Goal: Navigation & Orientation: Find specific page/section

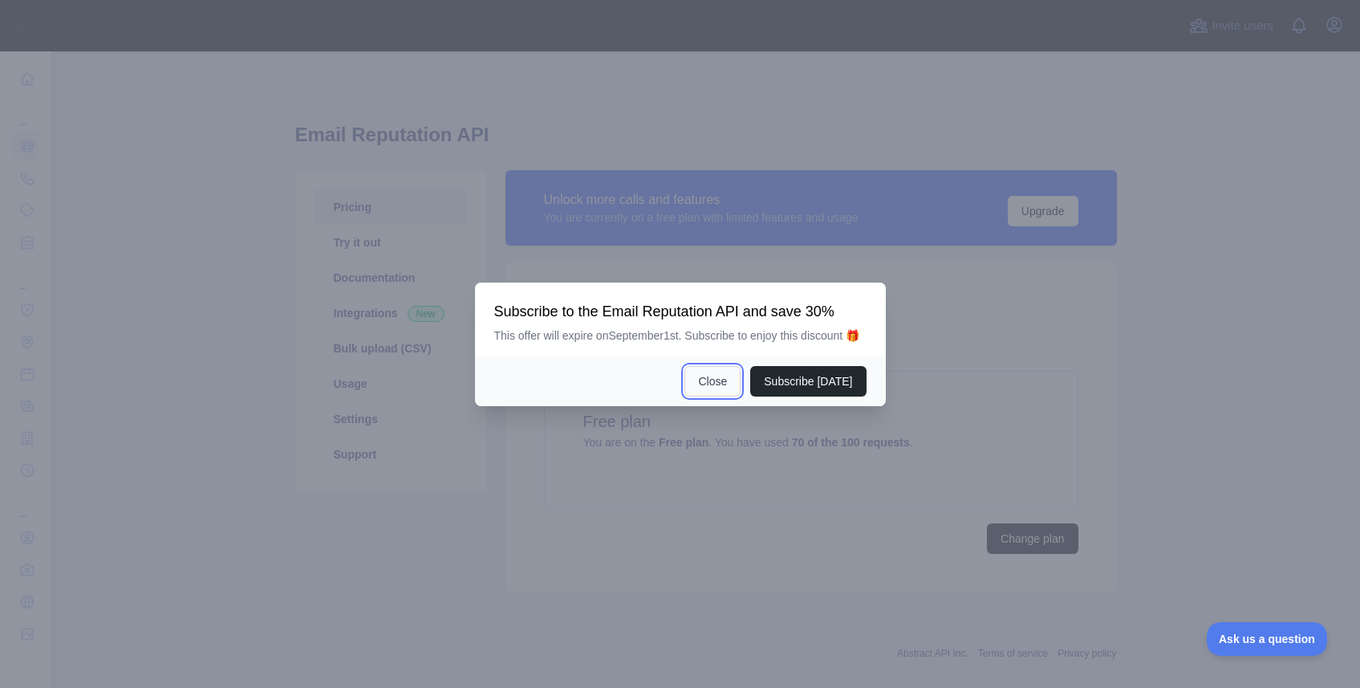
click at [726, 388] on button "Close" at bounding box center [712, 381] width 56 height 30
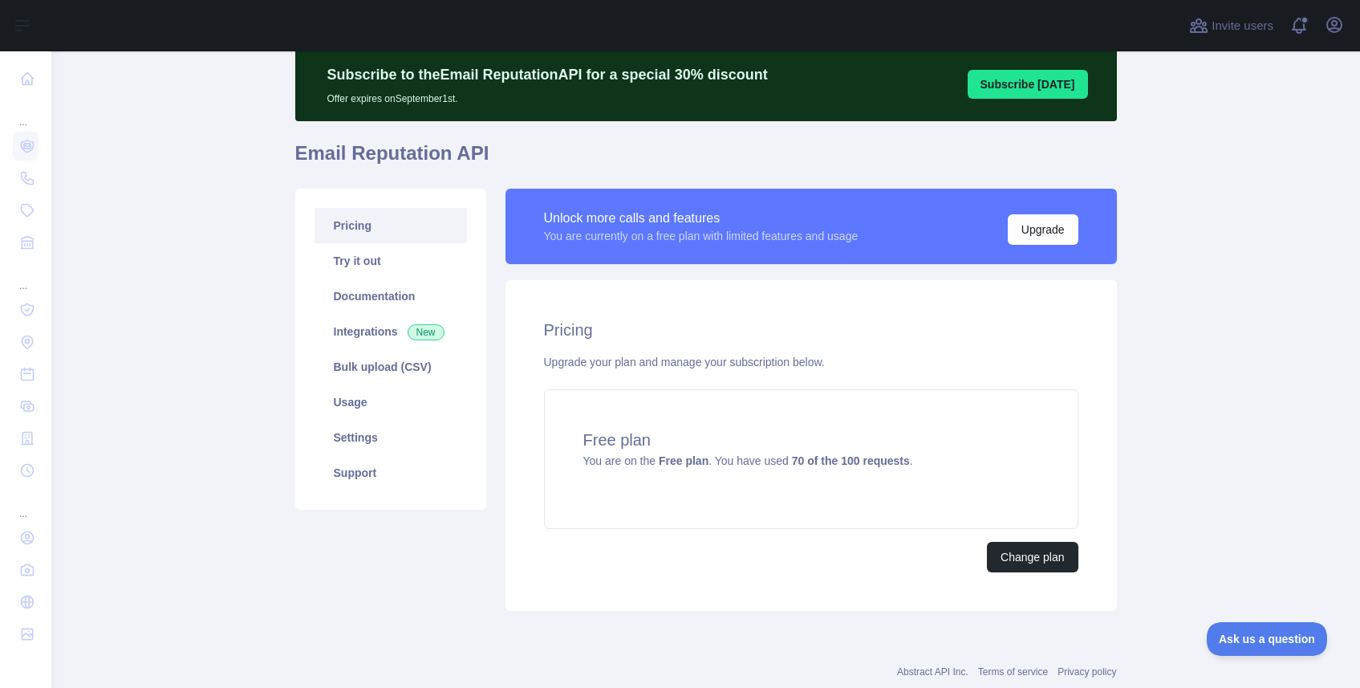
scroll to position [73, 0]
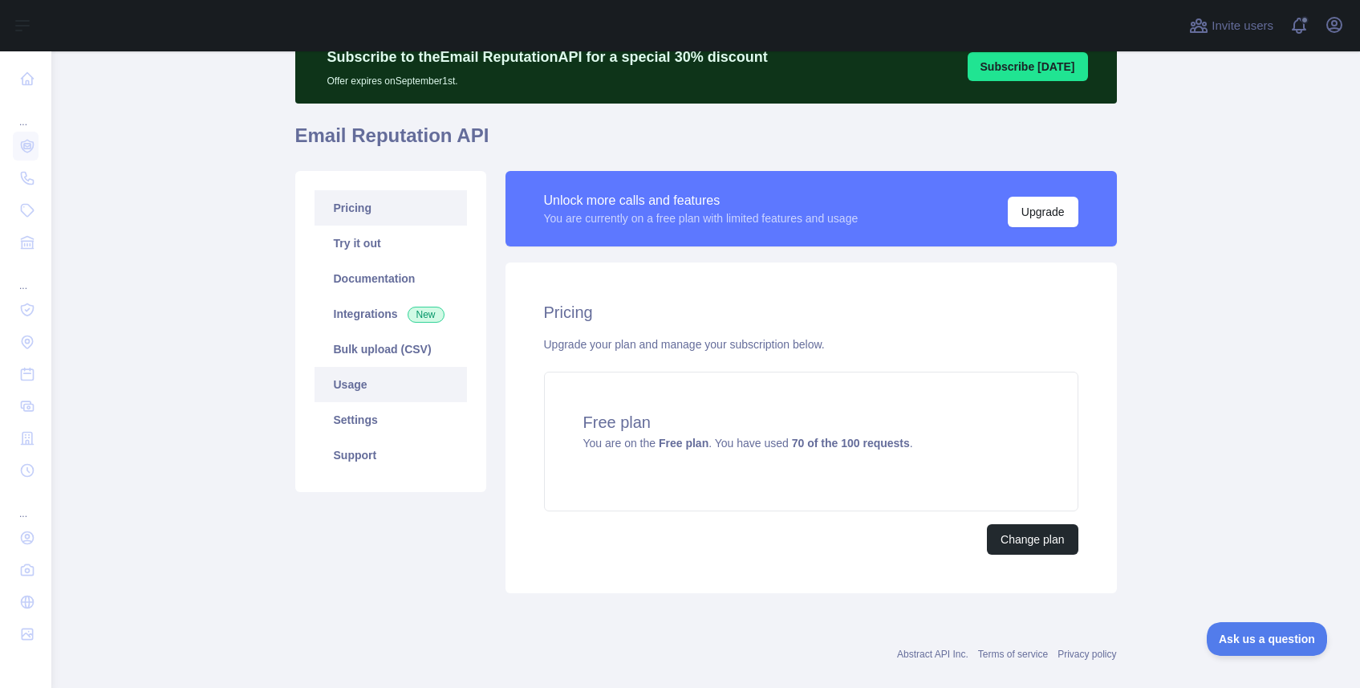
click at [361, 383] on link "Usage" at bounding box center [390, 384] width 152 height 35
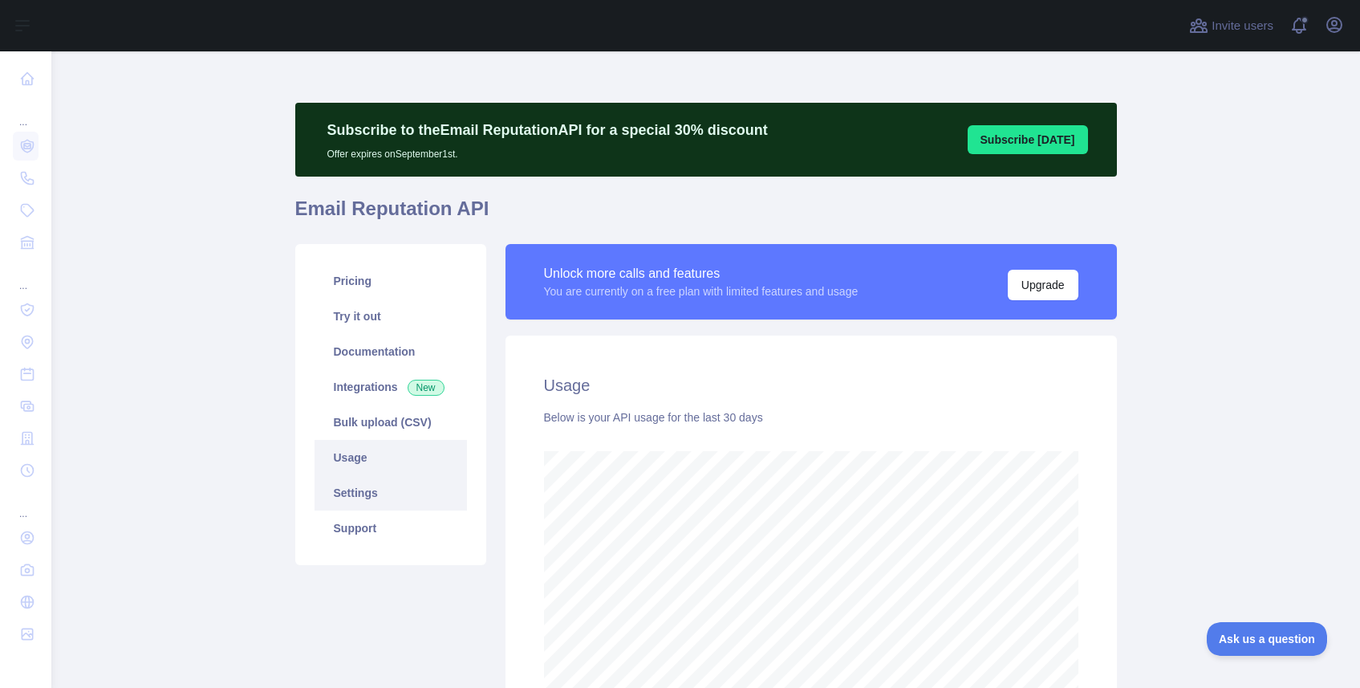
click at [364, 491] on link "Settings" at bounding box center [390, 492] width 152 height 35
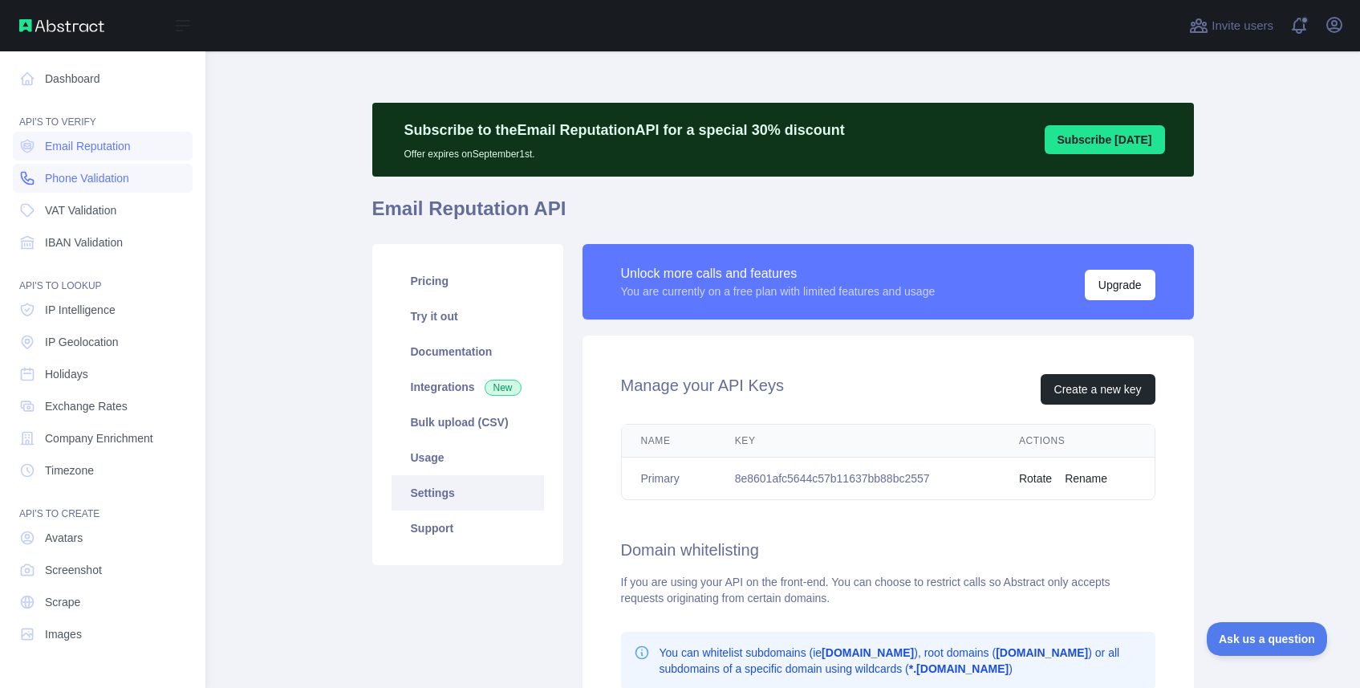
click at [67, 178] on span "Phone Validation" at bounding box center [87, 178] width 84 height 16
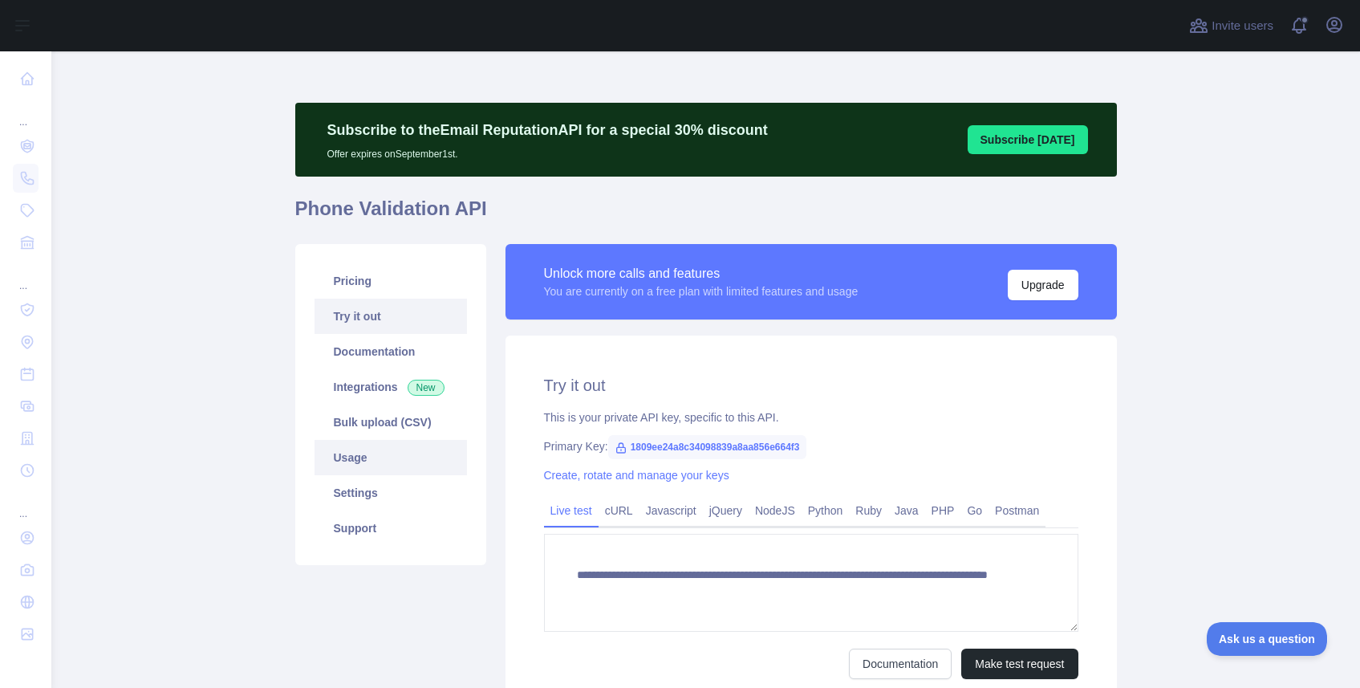
click at [347, 461] on link "Usage" at bounding box center [390, 457] width 152 height 35
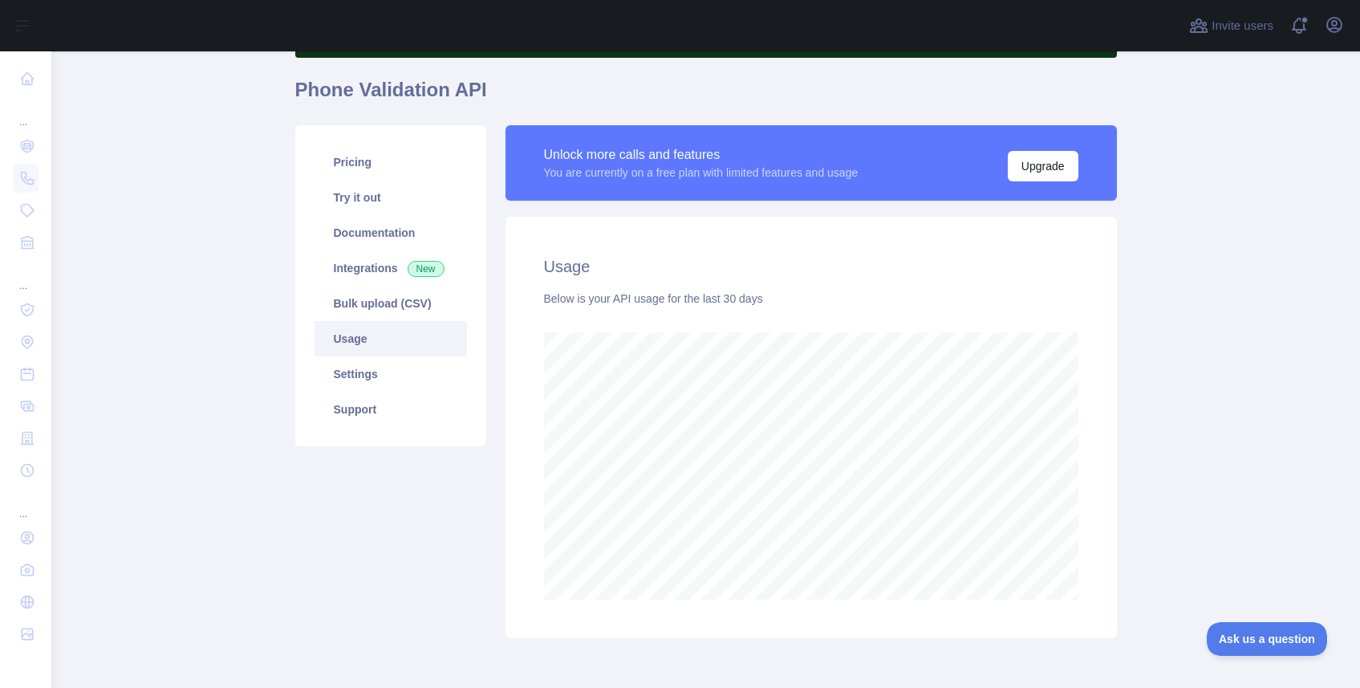
scroll to position [173, 0]
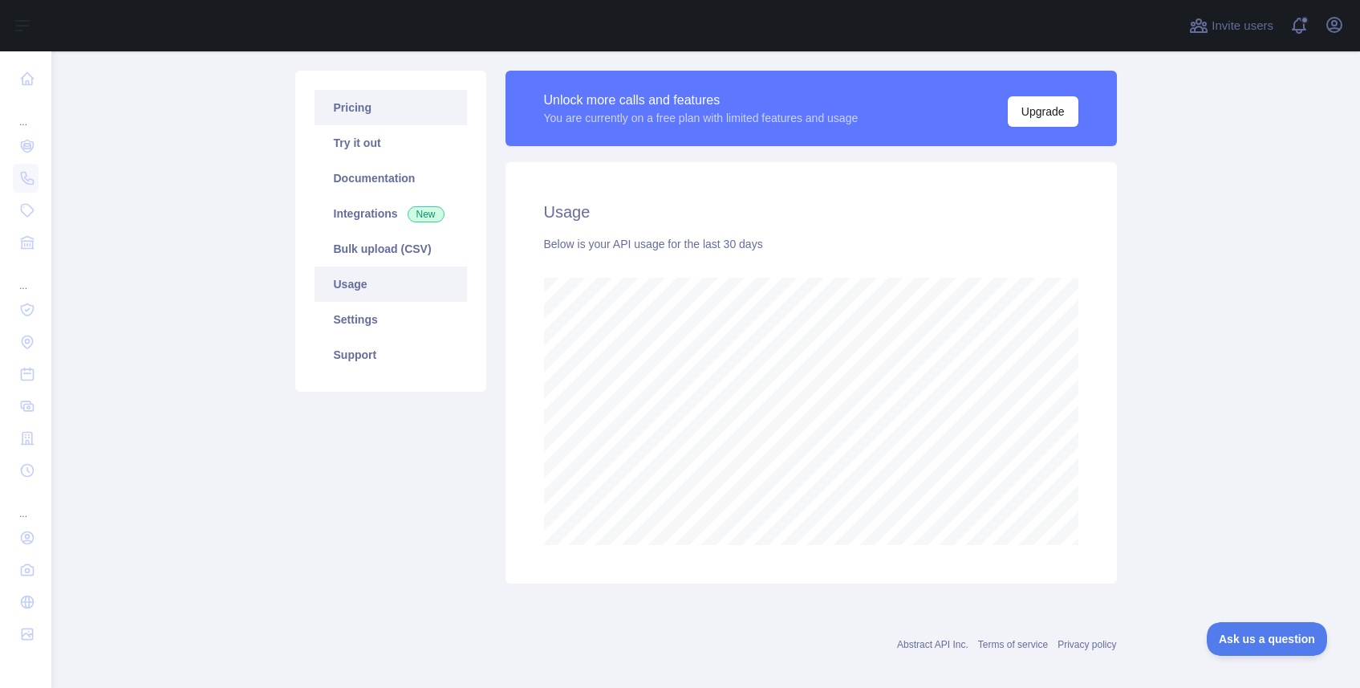
click at [375, 117] on link "Pricing" at bounding box center [390, 107] width 152 height 35
